Goal: Task Accomplishment & Management: Manage account settings

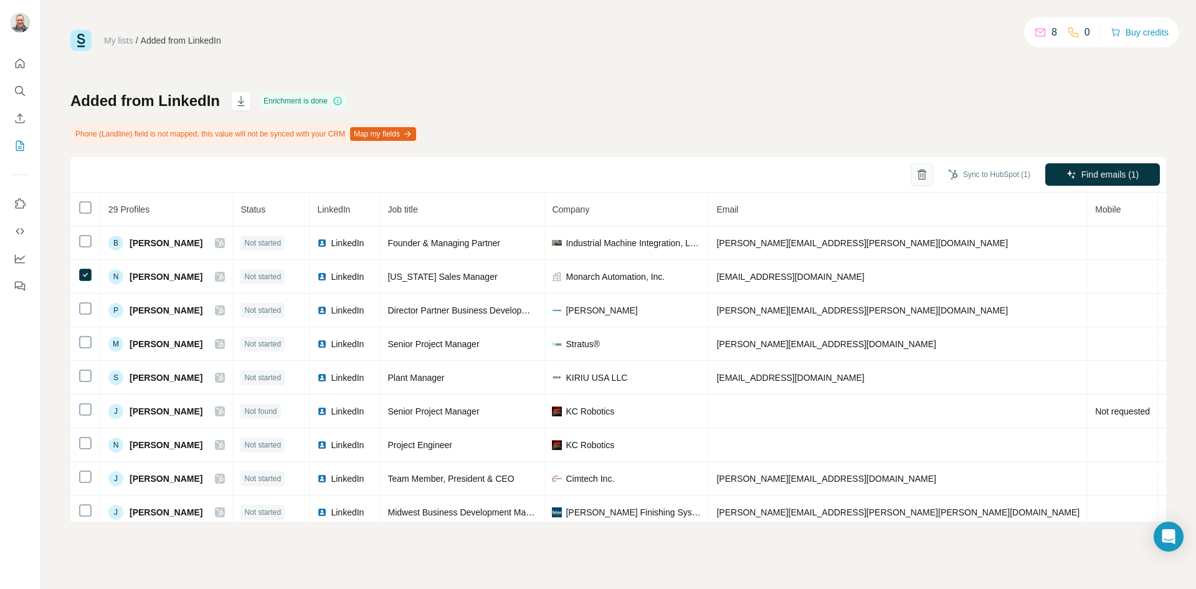
click at [916, 173] on icon "button" at bounding box center [922, 174] width 12 height 12
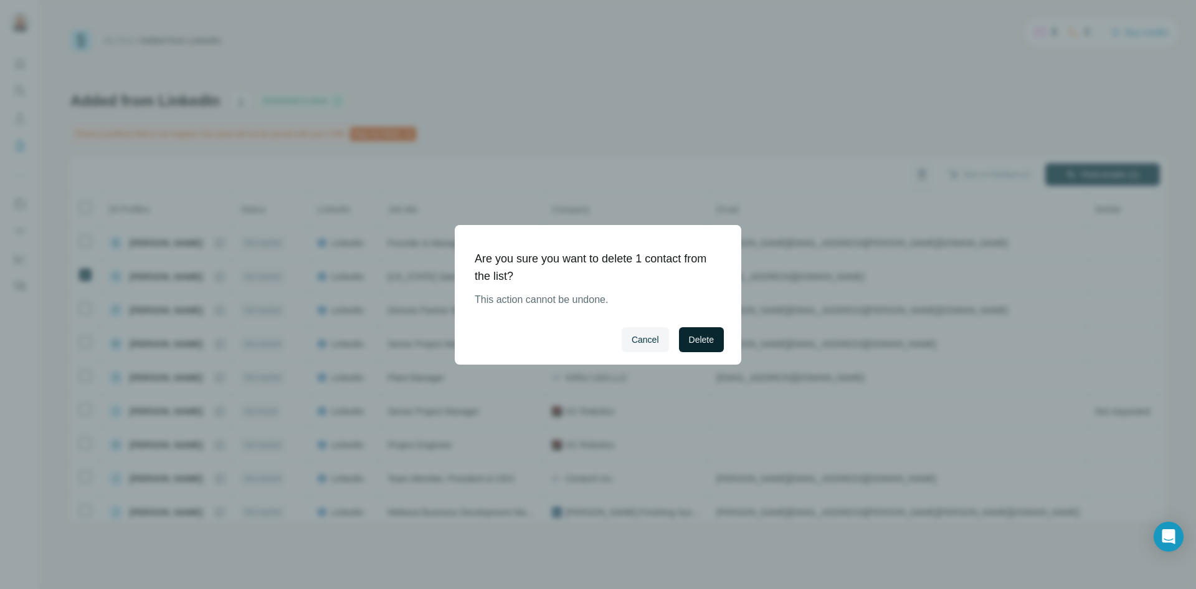
click at [696, 341] on span "Delete" at bounding box center [701, 339] width 25 height 12
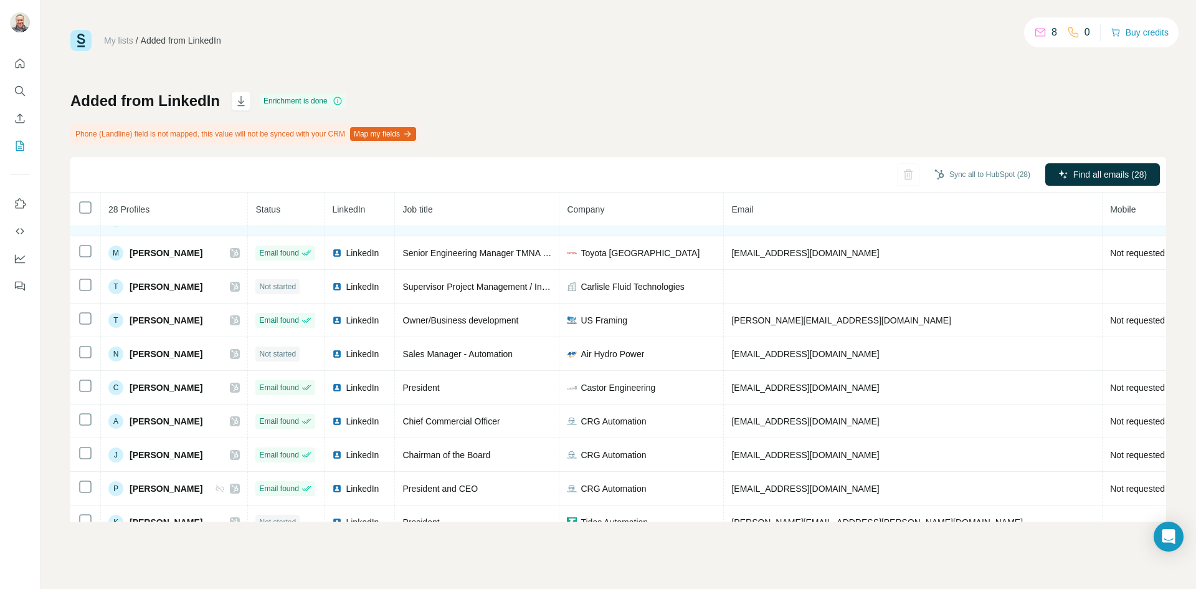
scroll to position [359, 0]
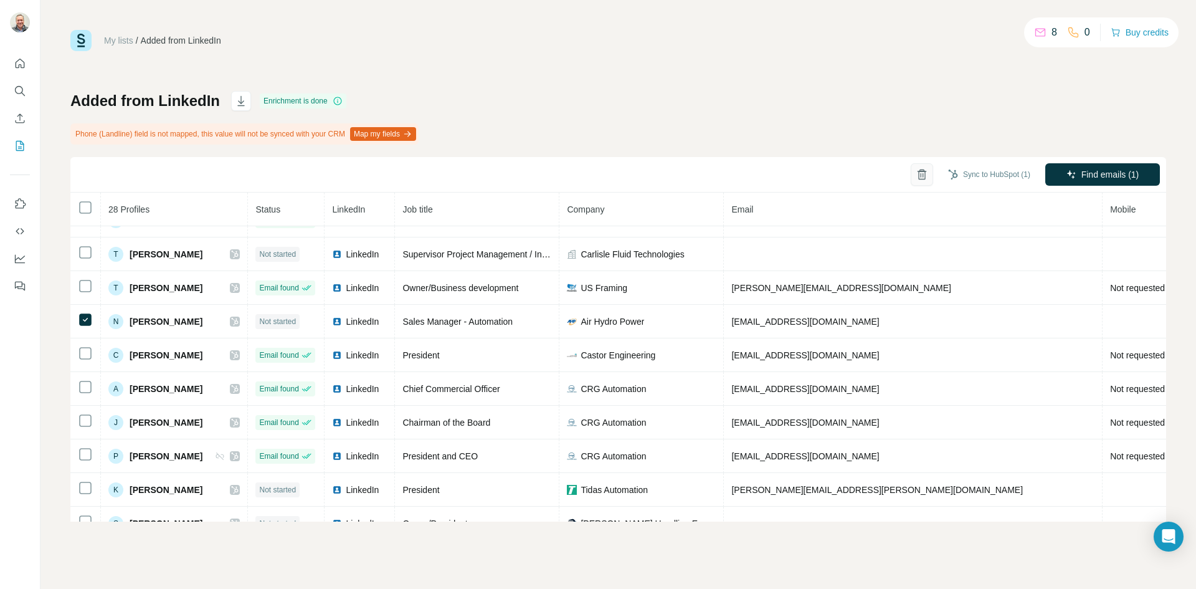
click at [916, 180] on icon "button" at bounding box center [922, 174] width 12 height 12
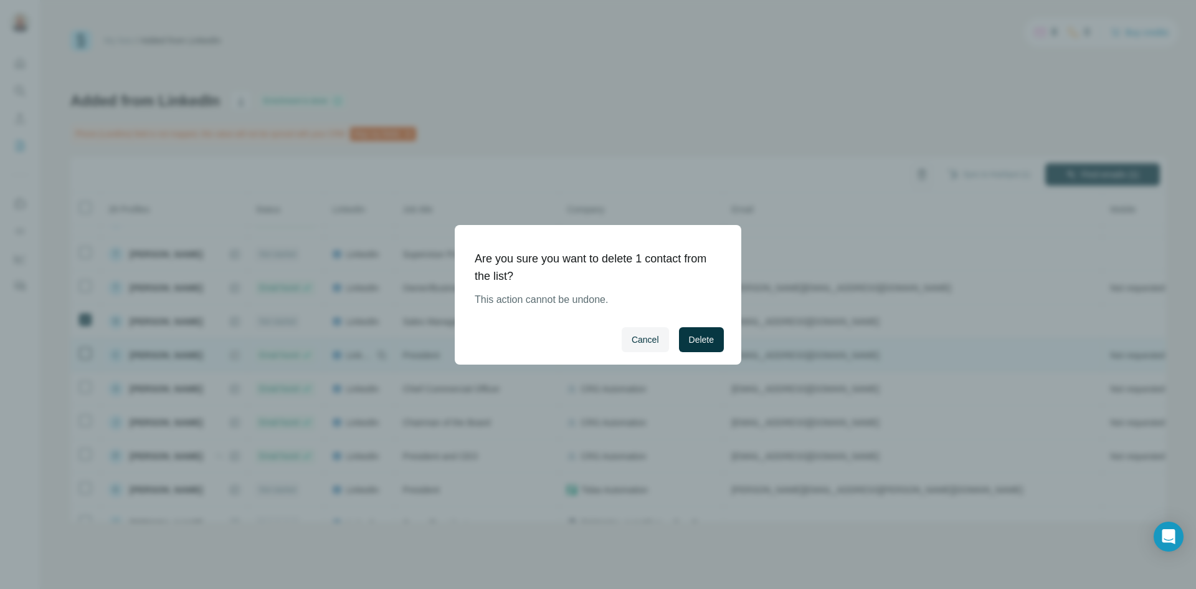
click at [710, 338] on span "Delete" at bounding box center [701, 339] width 25 height 12
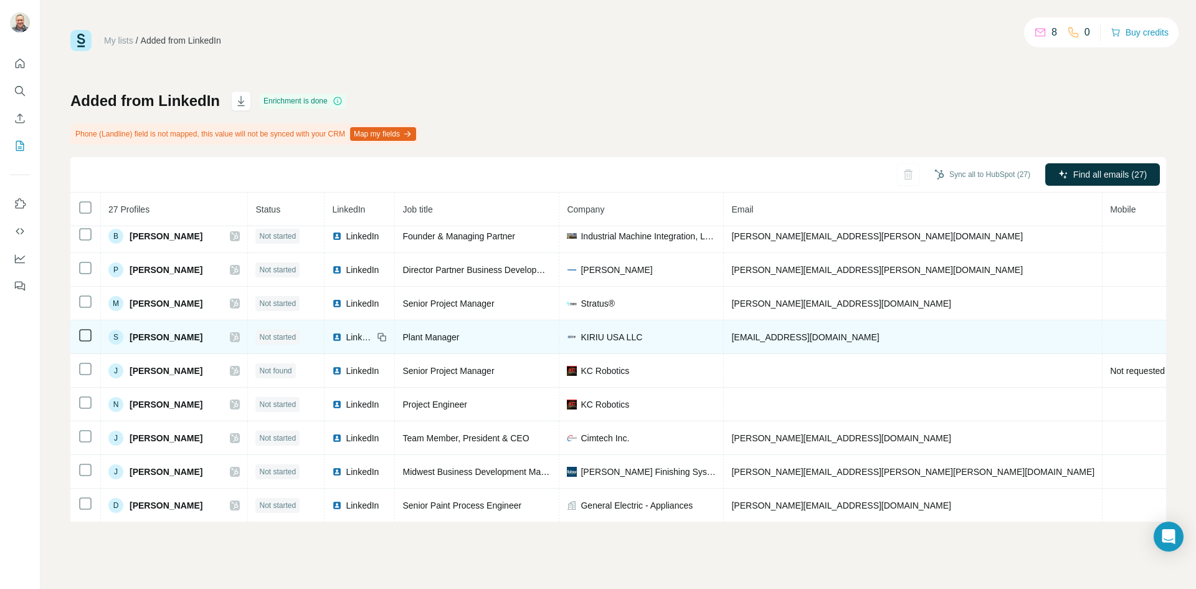
scroll to position [0, 0]
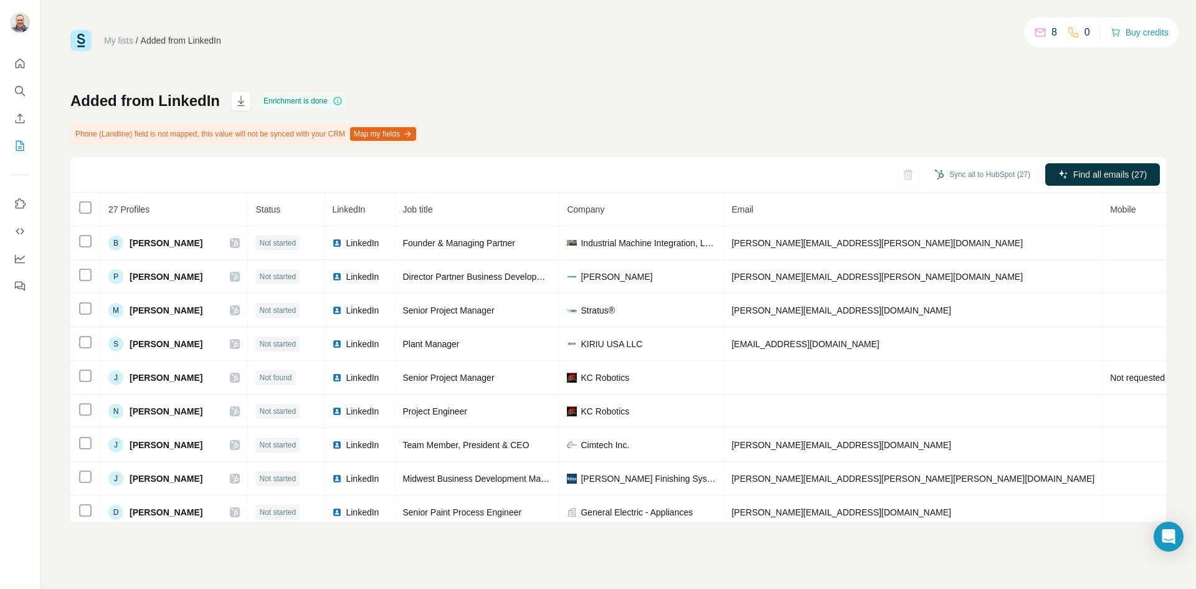
click at [191, 216] on th "27 Profiles" at bounding box center [174, 209] width 147 height 34
click at [171, 207] on th "27 Profiles" at bounding box center [174, 209] width 147 height 34
drag, startPoint x: 26, startPoint y: 87, endPoint x: 37, endPoint y: 92, distance: 12.3
click at [26, 88] on button "Search" at bounding box center [20, 91] width 20 height 22
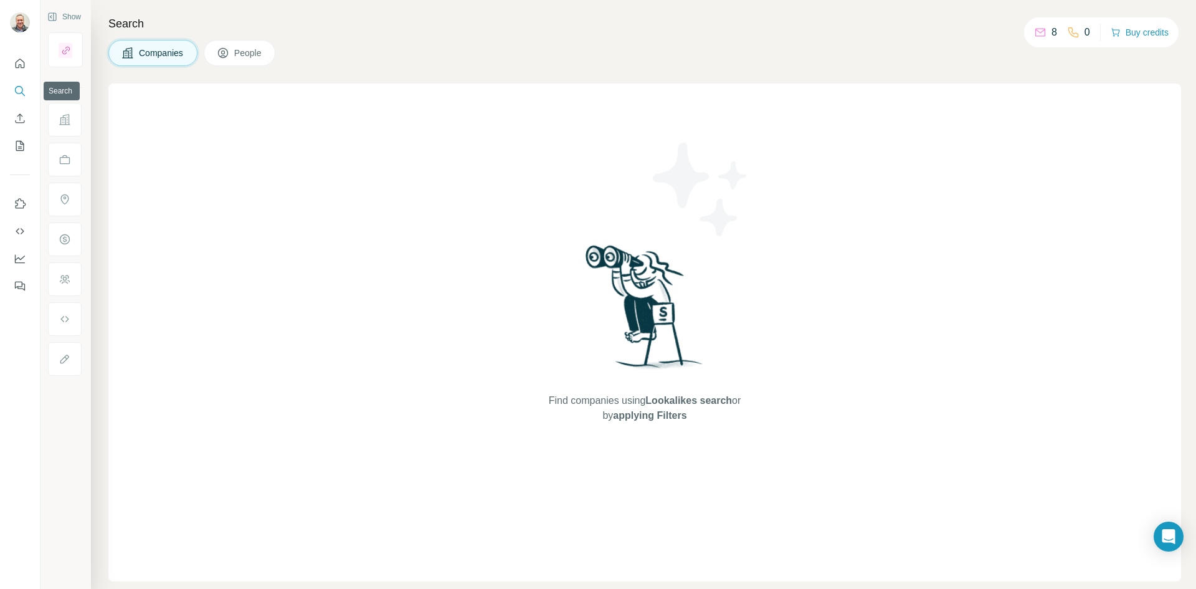
click at [17, 92] on icon "Search" at bounding box center [20, 91] width 12 height 12
click at [229, 55] on icon at bounding box center [223, 53] width 12 height 12
